Goal: Information Seeking & Learning: Compare options

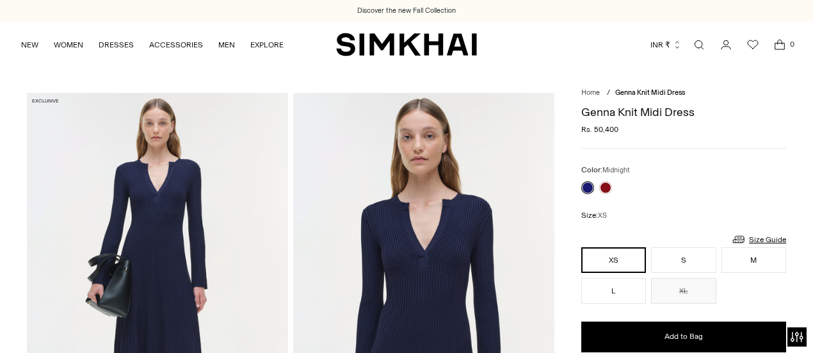
click at [589, 113] on h1 "Genna Knit Midi Dress" at bounding box center [684, 112] width 205 height 12
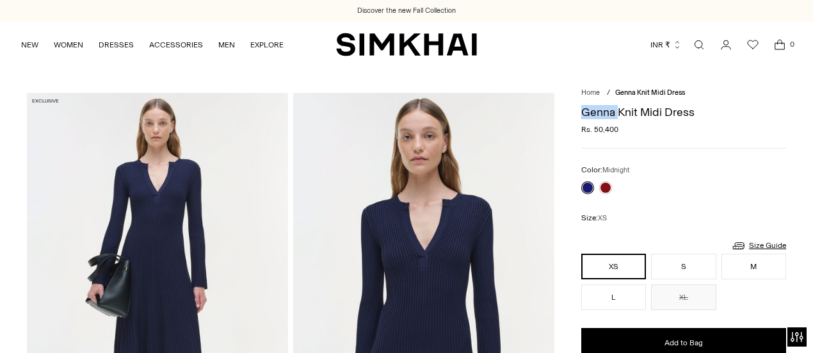
click at [589, 113] on h1 "Genna Knit Midi Dress" at bounding box center [684, 112] width 205 height 12
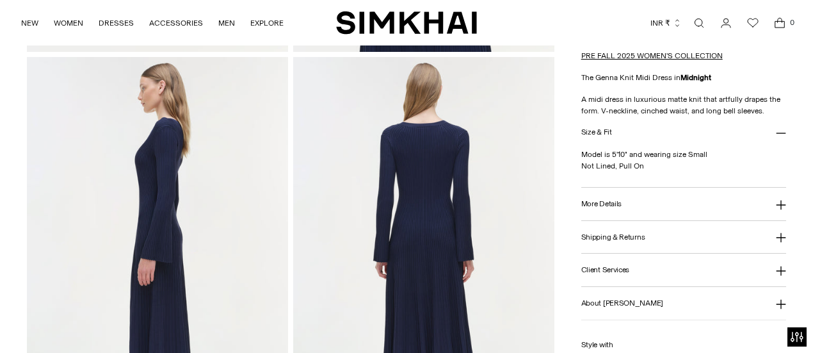
scroll to position [438, 0]
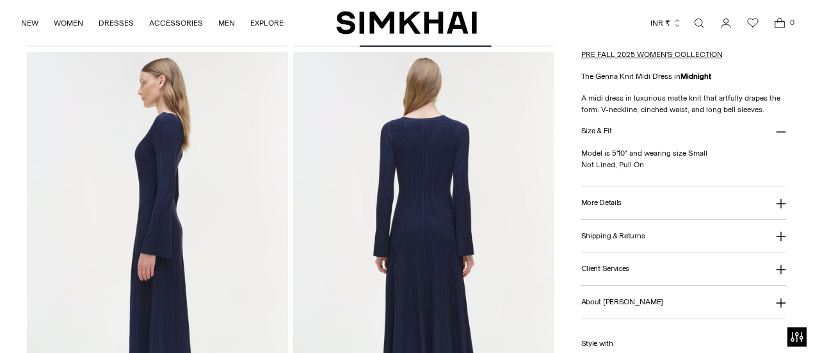
click at [634, 208] on button "More Details" at bounding box center [684, 202] width 205 height 33
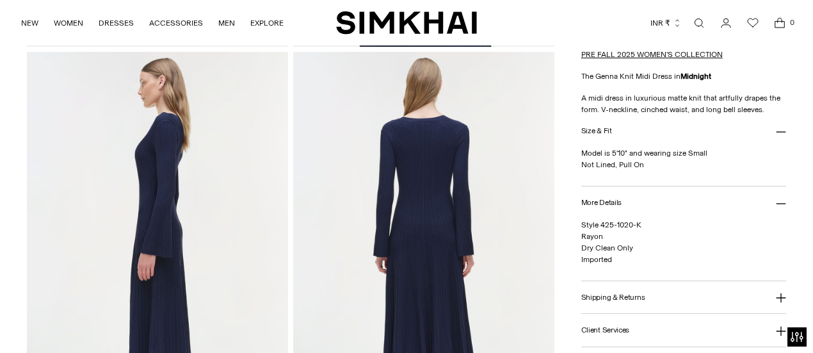
click at [636, 96] on p "A midi dress in luxurious matte knit that artfully drapes the form. V-neckline,…" at bounding box center [684, 103] width 205 height 23
drag, startPoint x: 636, startPoint y: 96, endPoint x: 596, endPoint y: 108, distance: 41.5
click at [596, 108] on p "A midi dress in luxurious matte knit that artfully drapes the form. V-neckline,…" at bounding box center [684, 103] width 205 height 23
copy p "luxurious matte knit that artfully drapes the form."
click at [631, 112] on p "A midi dress in luxurious matte knit that artfully drapes the form. V-neckline,…" at bounding box center [684, 103] width 205 height 23
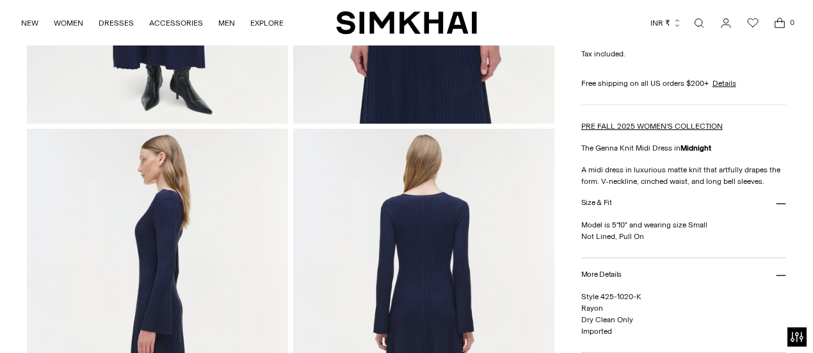
scroll to position [368, 0]
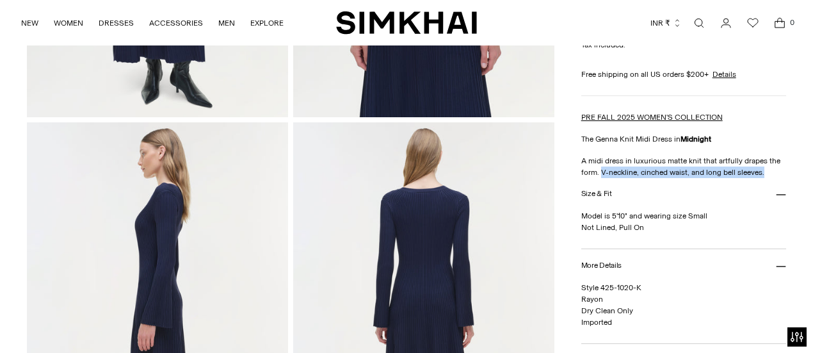
drag, startPoint x: 774, startPoint y: 170, endPoint x: 600, endPoint y: 171, distance: 174.2
click at [600, 171] on p "A midi dress in luxurious matte knit that artfully drapes the form. V-neckline,…" at bounding box center [684, 166] width 205 height 23
copy p "V-neckline, cinched waist, and long bell sleeves."
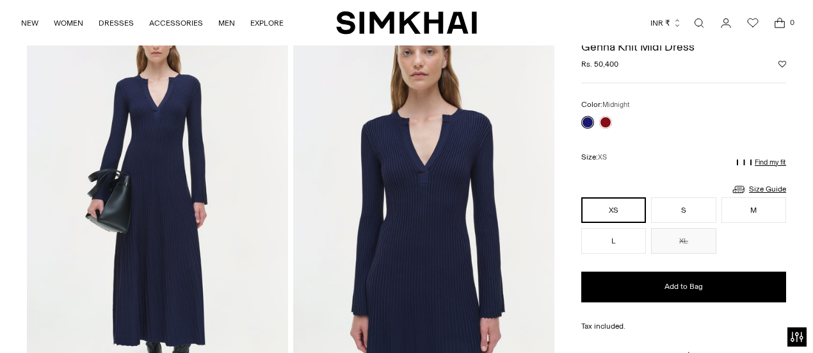
scroll to position [84, 0]
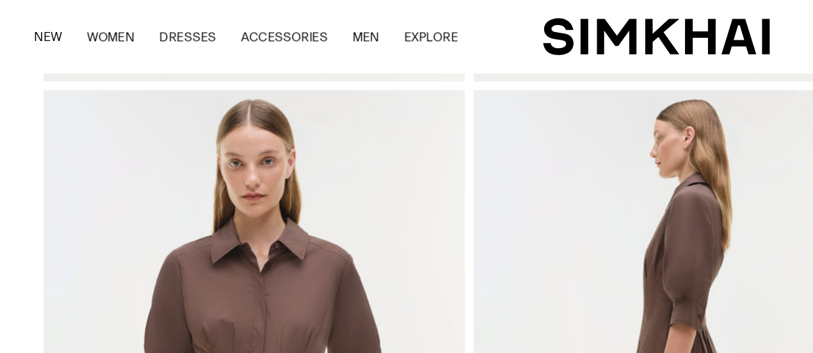
scroll to position [434, 0]
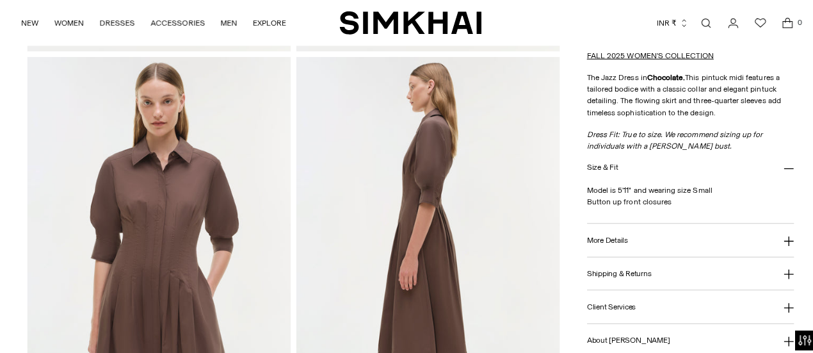
click at [686, 97] on p "The Jazz Dress in Chocolate. This pintuck midi features a tailored bodice with …" at bounding box center [684, 93] width 205 height 46
drag, startPoint x: 686, startPoint y: 97, endPoint x: 732, endPoint y: 97, distance: 46.1
click at [732, 97] on p "The Jazz Dress in Chocolate. This pintuck midi features a tailored bodice with …" at bounding box center [684, 93] width 205 height 46
copy p "three-quarter sleeves"
click at [717, 86] on p "The Jazz Dress in Chocolate. This pintuck midi features a tailored bodice with …" at bounding box center [684, 93] width 205 height 46
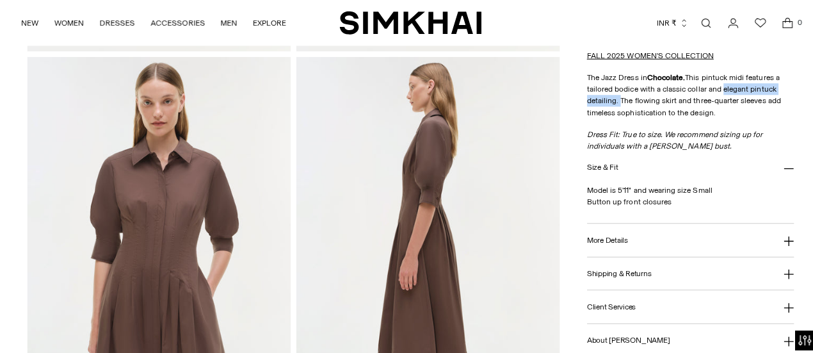
drag, startPoint x: 717, startPoint y: 86, endPoint x: 612, endPoint y: 101, distance: 106.2
click at [612, 101] on p "The Jazz Dress in Chocolate. This pintuck midi features a tailored bodice with …" at bounding box center [684, 93] width 205 height 46
copy p "elegant pintuck detailing."
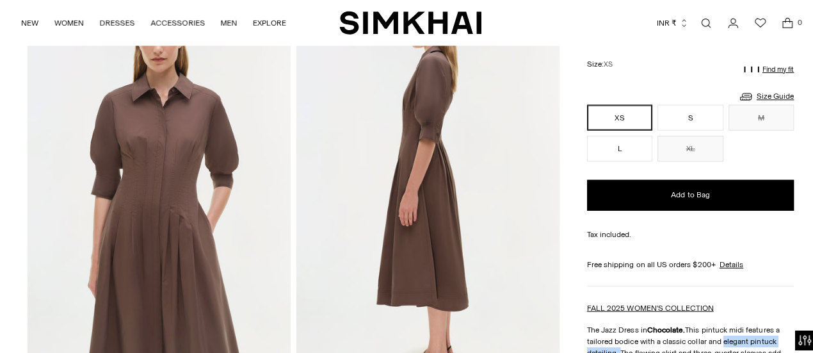
scroll to position [496, 0]
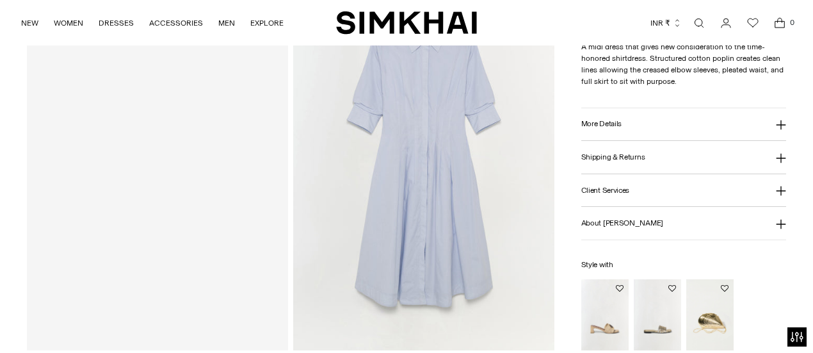
scroll to position [872, 0]
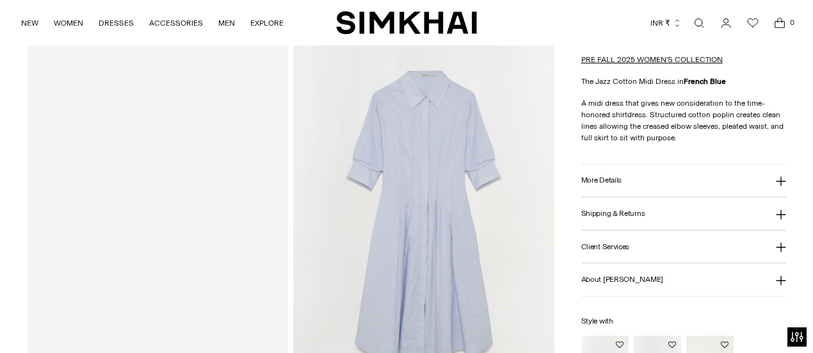
click at [609, 173] on button "More Details" at bounding box center [684, 180] width 205 height 33
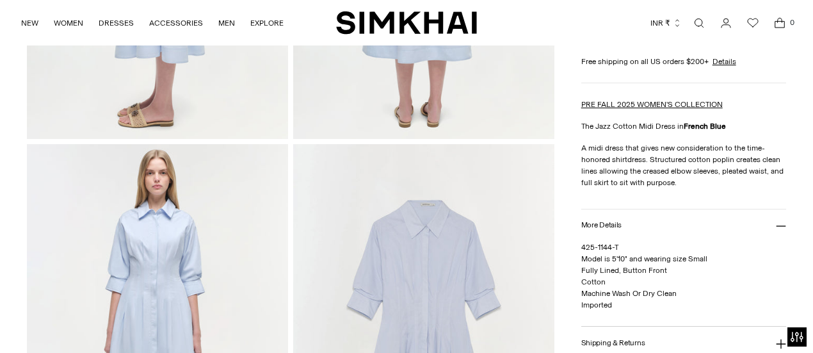
scroll to position [740, 0]
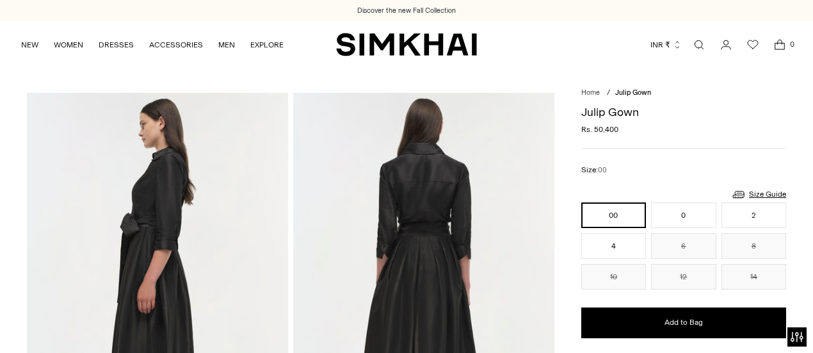
click at [601, 111] on h1 "Julip Gown" at bounding box center [684, 112] width 205 height 12
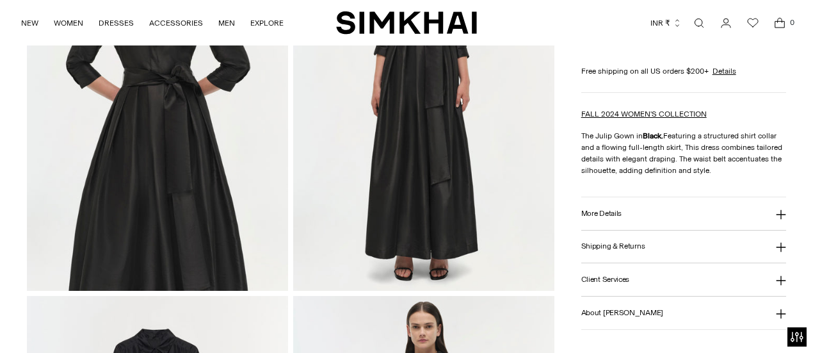
scroll to position [594, 0]
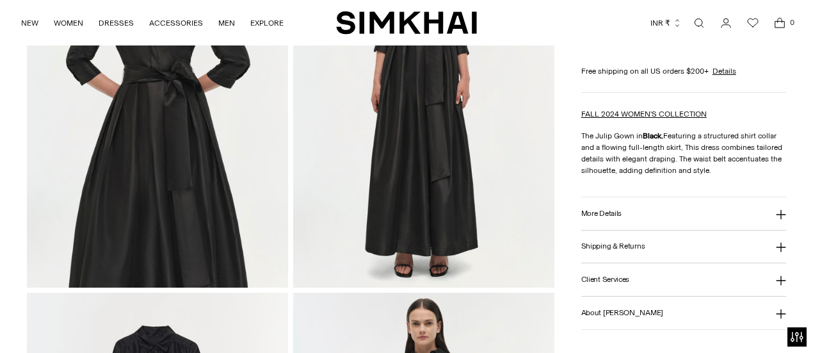
click at [598, 225] on button "More Details" at bounding box center [684, 213] width 205 height 33
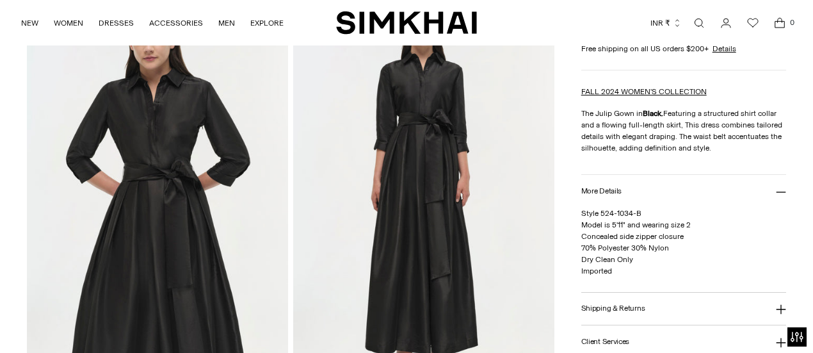
scroll to position [493, 0]
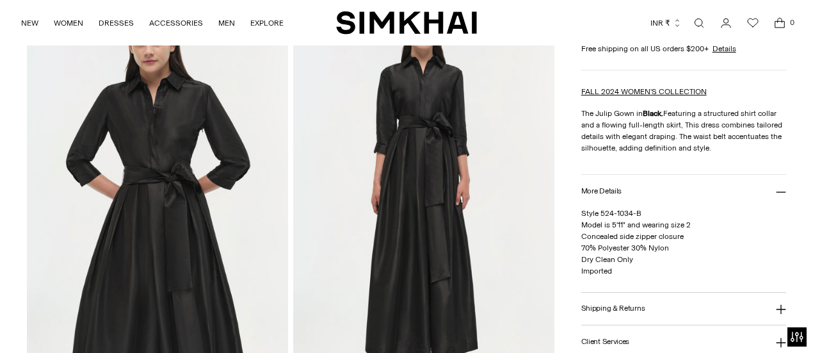
click at [605, 111] on p "The Julip Gown in Black. Featuring a structured shirt collar and a flowing full…" at bounding box center [684, 131] width 205 height 46
copy p "Julip"
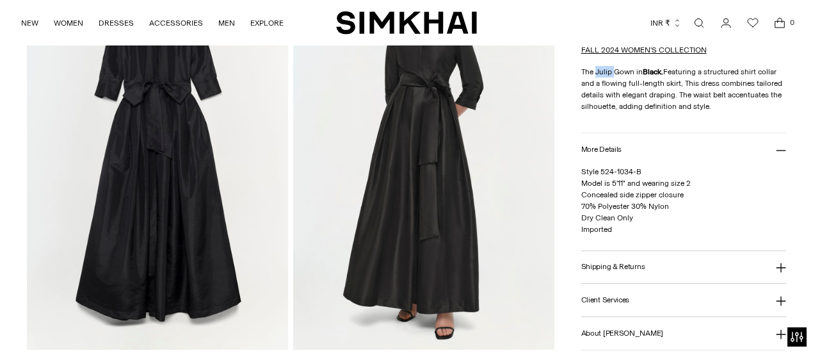
scroll to position [924, 0]
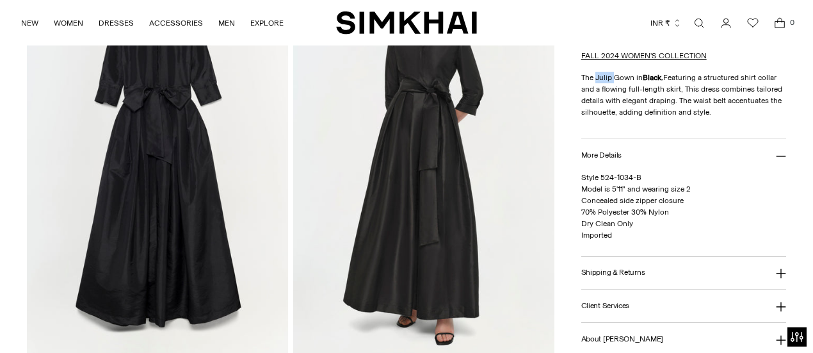
copy p "Julip"
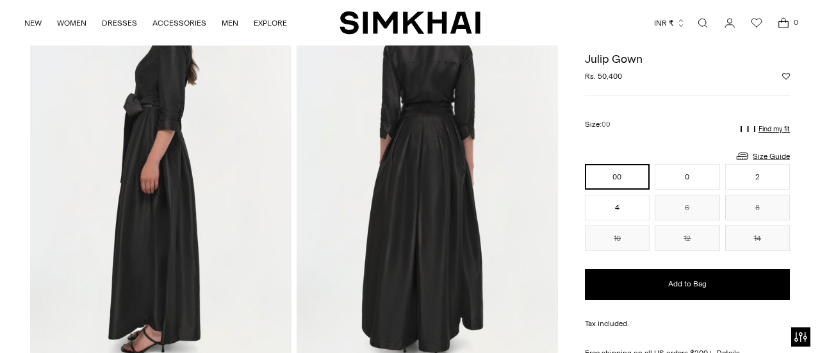
scroll to position [0, 0]
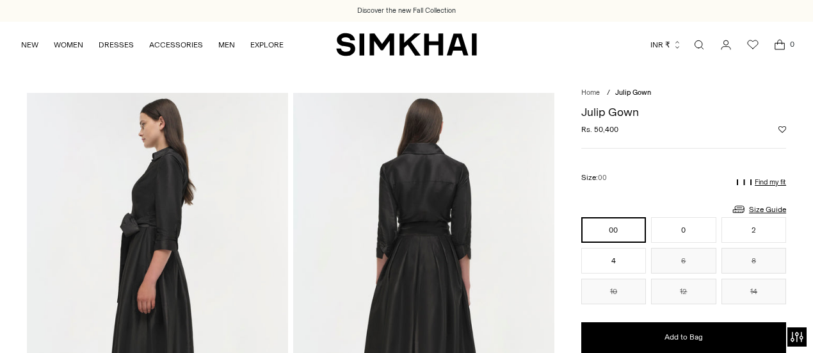
click at [700, 43] on link "Open search modal" at bounding box center [700, 45] width 26 height 26
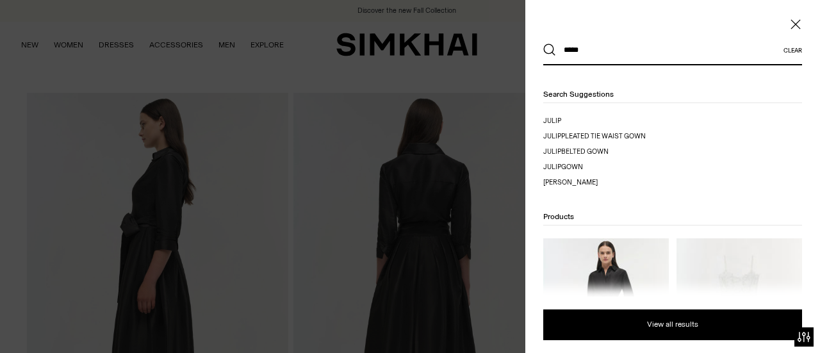
type input "*****"
click at [794, 17] on div "***** Clear Popular Collections Dresses Denim Knitwear Trending Now" at bounding box center [672, 176] width 295 height 353
click at [792, 25] on icon "Close" at bounding box center [795, 24] width 10 height 13
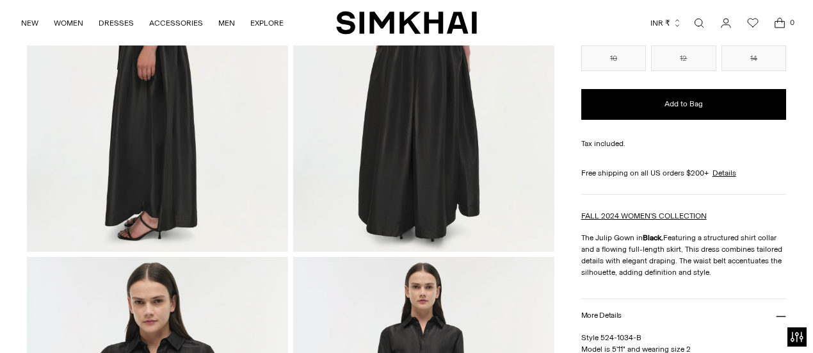
scroll to position [265, 0]
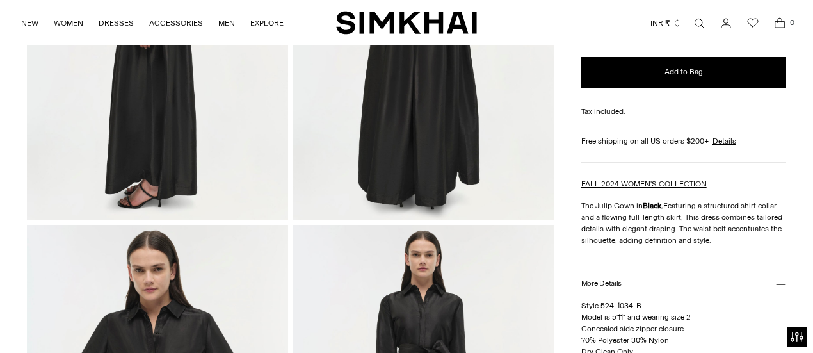
click at [607, 220] on p "The Julip Gown in Black. Featuring a structured shirt collar and a flowing full…" at bounding box center [684, 223] width 205 height 46
drag, startPoint x: 607, startPoint y: 220, endPoint x: 671, endPoint y: 214, distance: 63.7
click at [671, 214] on p "The Julip Gown in Black. Featuring a structured shirt collar and a flowing full…" at bounding box center [684, 223] width 205 height 46
copy p "flowing full-length skirt"
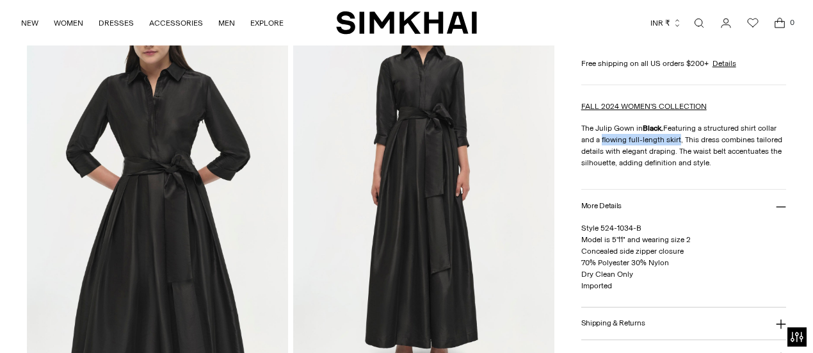
scroll to position [498, 0]
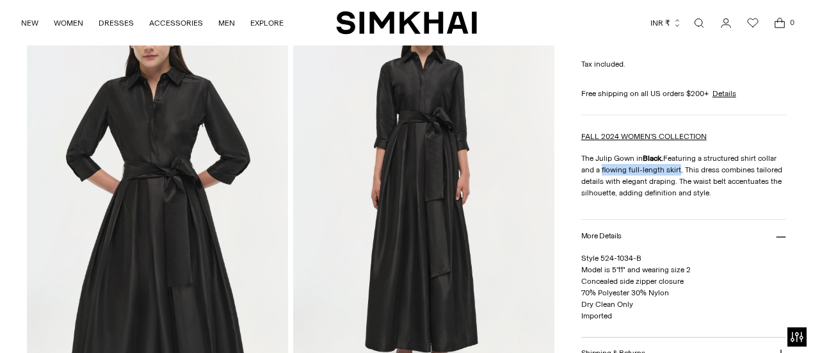
click at [623, 172] on p "The Julip Gown in Black. Featuring a structured shirt collar and a flowing full…" at bounding box center [684, 175] width 205 height 46
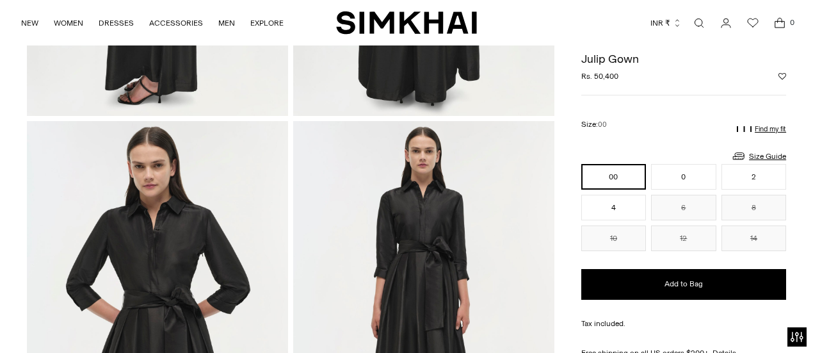
scroll to position [365, 0]
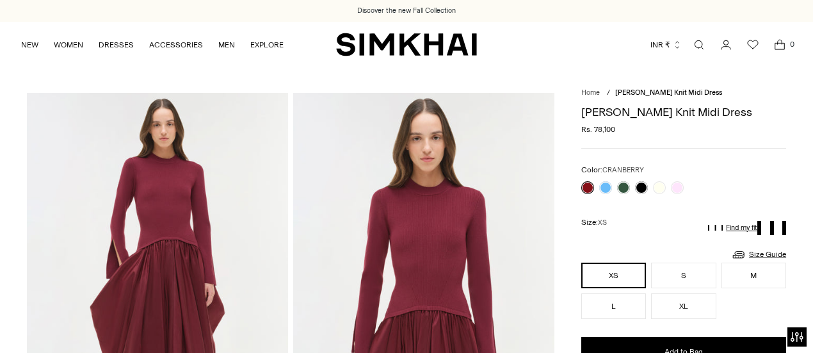
click at [588, 108] on h1 "[PERSON_NAME] Knit Midi Dress" at bounding box center [684, 112] width 205 height 12
copy h1 "Kenlie"
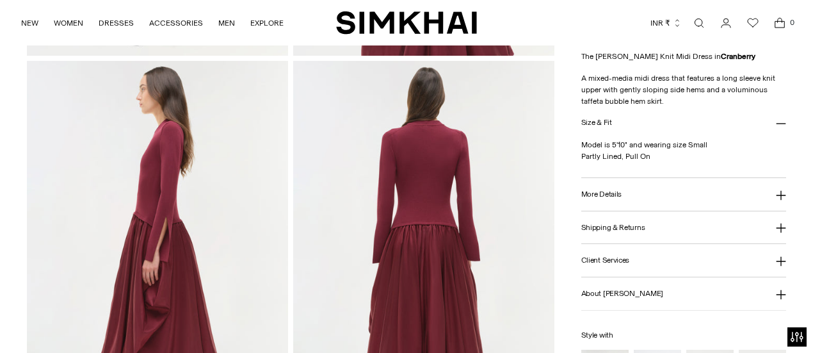
scroll to position [438, 0]
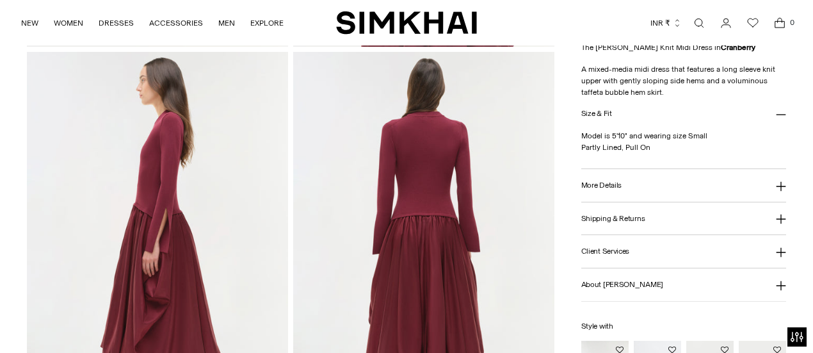
click at [619, 191] on button "More Details" at bounding box center [684, 185] width 205 height 33
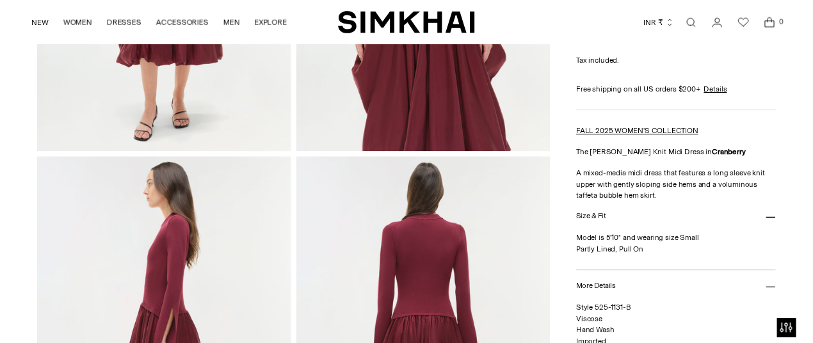
scroll to position [318, 0]
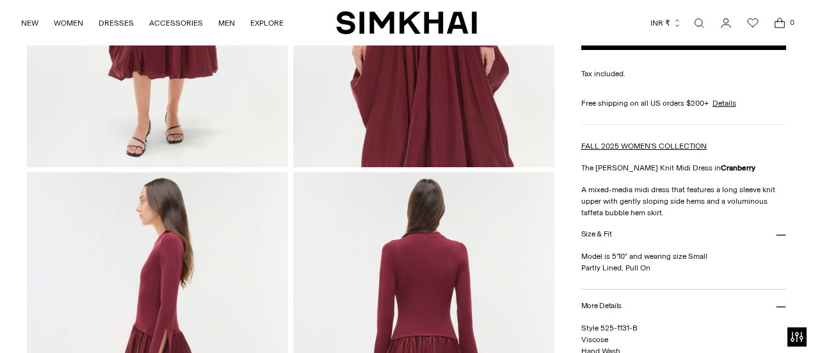
click at [723, 188] on p "A mixed-media midi dress that features a long sleeve knit upper with gently slo…" at bounding box center [684, 201] width 205 height 35
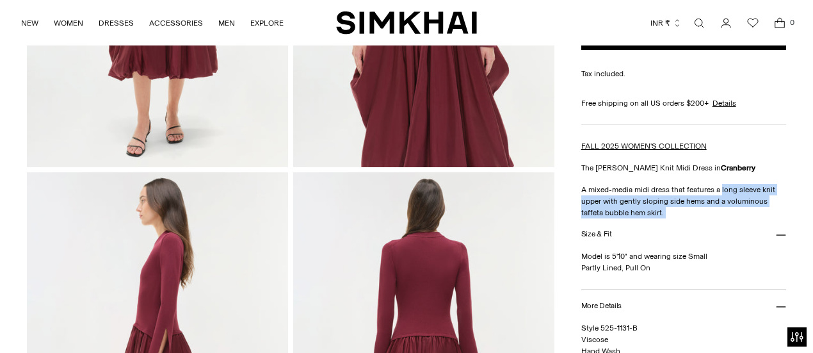
drag, startPoint x: 723, startPoint y: 188, endPoint x: 684, endPoint y: 212, distance: 45.5
click at [684, 212] on p "A mixed-media midi dress that features a long sleeve knit upper with gently slo…" at bounding box center [684, 201] width 205 height 35
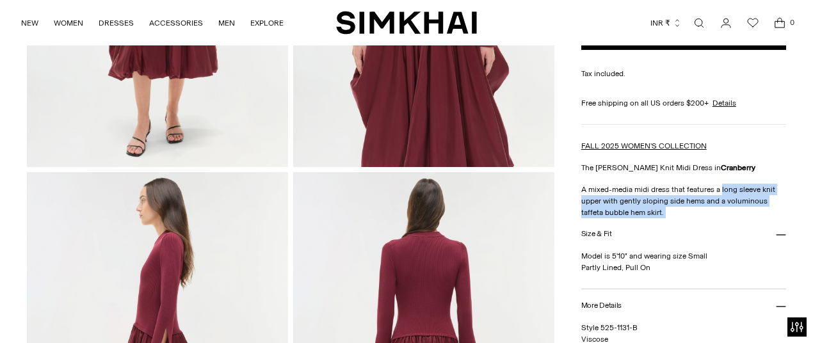
copy div "long sleeve knit upper with gently sloping side hems and a voluminous taffeta b…"
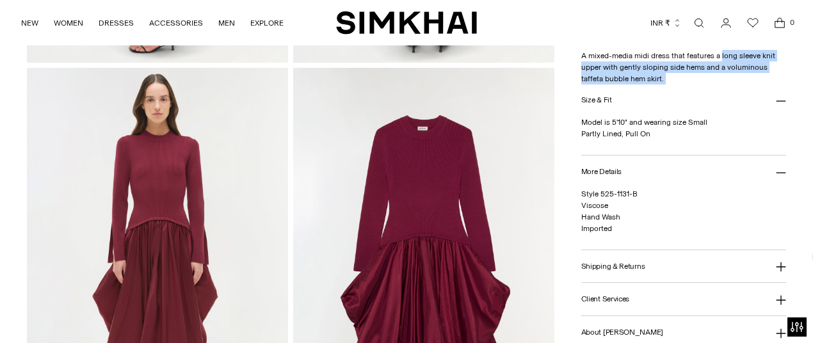
scroll to position [828, 0]
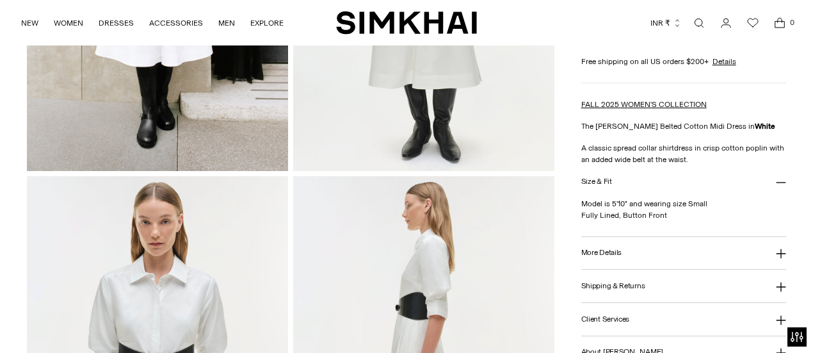
scroll to position [311, 0]
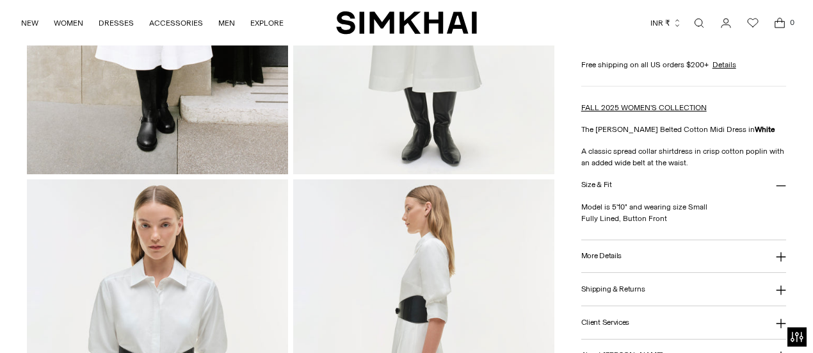
click at [711, 148] on p "A classic spread collar shirtdress in crisp cotton poplin with an added wide be…" at bounding box center [684, 156] width 205 height 23
drag, startPoint x: 711, startPoint y: 148, endPoint x: 746, endPoint y: 147, distance: 34.6
click at [746, 147] on p "A classic spread collar shirtdress in crisp cotton poplin with an added wide be…" at bounding box center [684, 156] width 205 height 23
copy p "crisp cotton poplin"
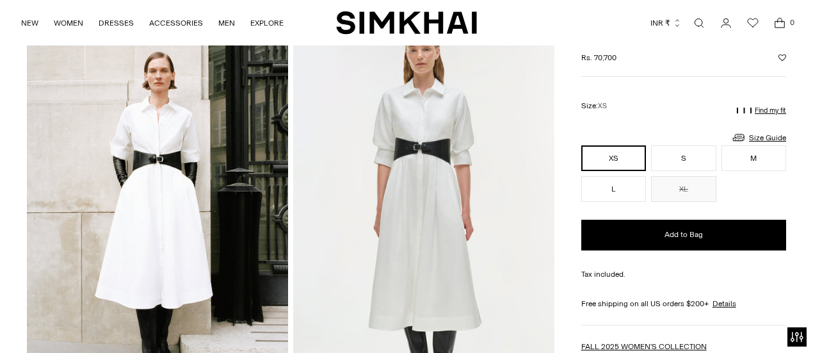
scroll to position [380, 0]
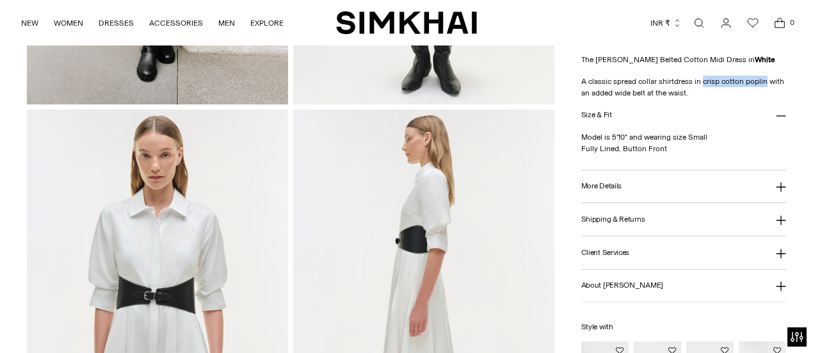
click at [622, 183] on button "More Details" at bounding box center [684, 186] width 205 height 33
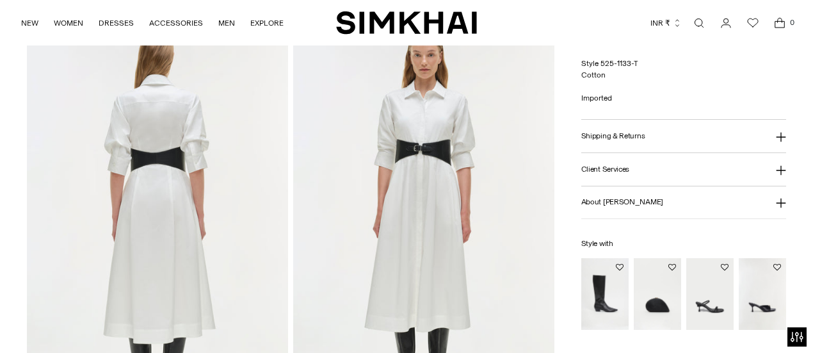
scroll to position [901, 0]
